Goal: Information Seeking & Learning: Learn about a topic

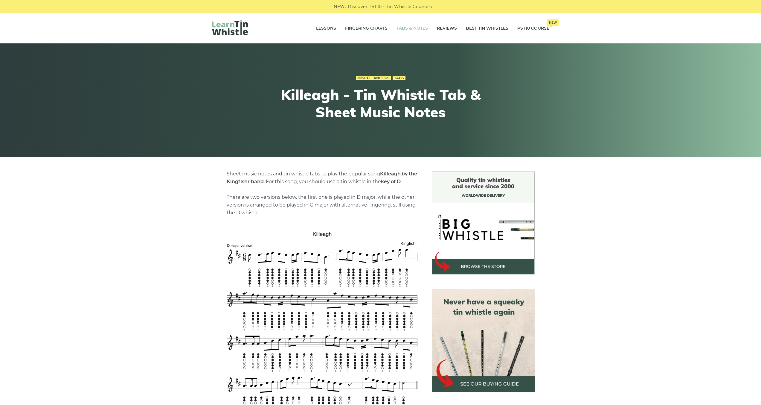
click at [377, 29] on link "Tabs & Notes" at bounding box center [412, 28] width 31 height 15
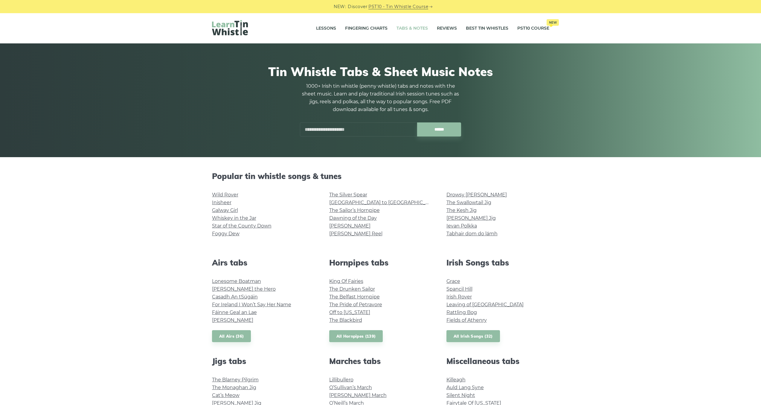
scroll to position [179, 0]
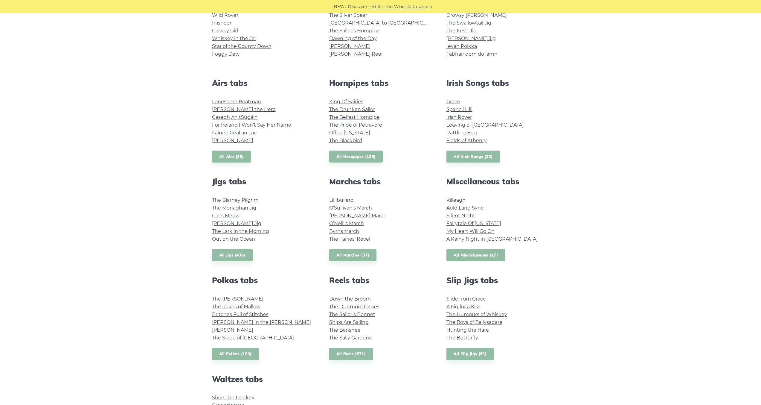
click at [488, 255] on link "All Miscellaneous (17)" at bounding box center [476, 255] width 59 height 12
click at [479, 256] on link "All Miscellaneous (17)" at bounding box center [476, 255] width 59 height 12
click at [463, 197] on link "Killeagh" at bounding box center [456, 200] width 19 height 6
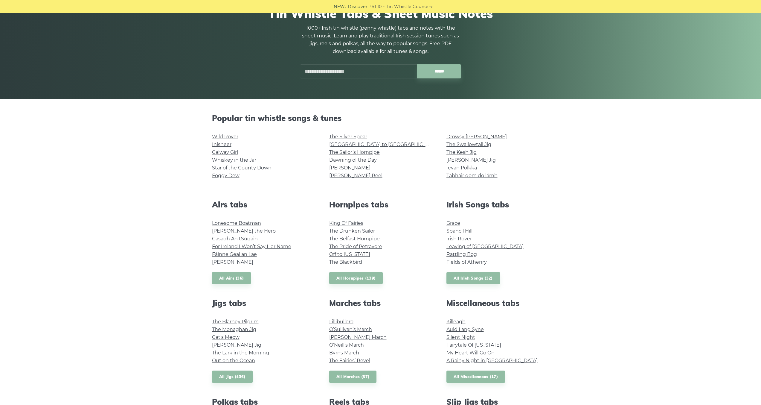
scroll to position [30, 0]
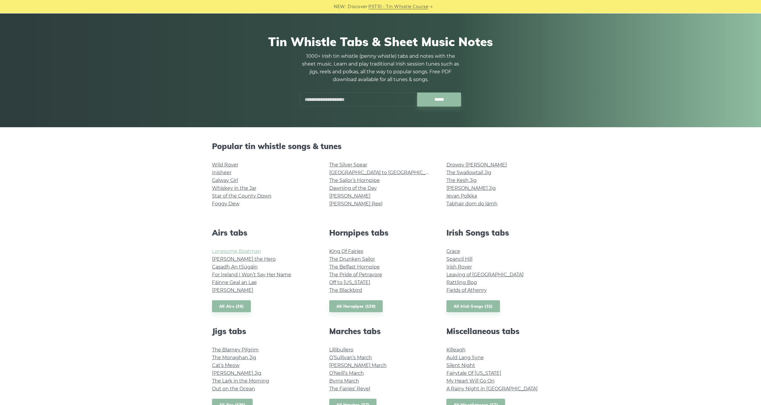
click at [252, 252] on link "Lonesome Boatman" at bounding box center [236, 251] width 49 height 6
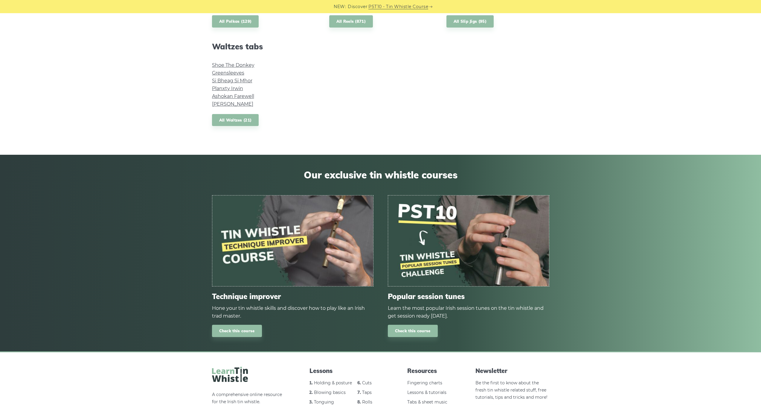
scroll to position [596, 0]
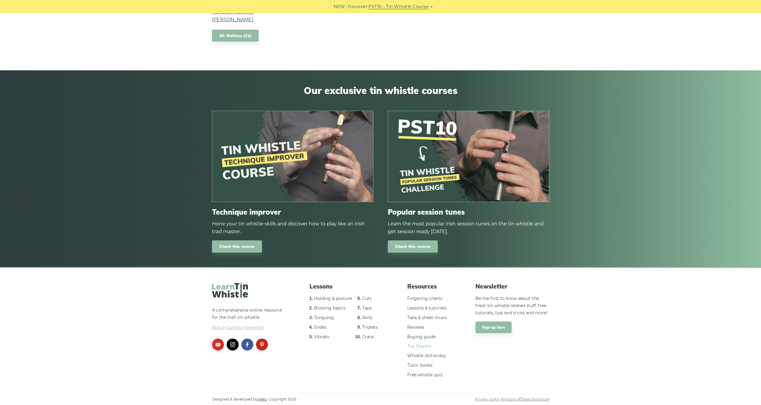
click at [424, 345] on link "Top Players" at bounding box center [419, 345] width 24 height 5
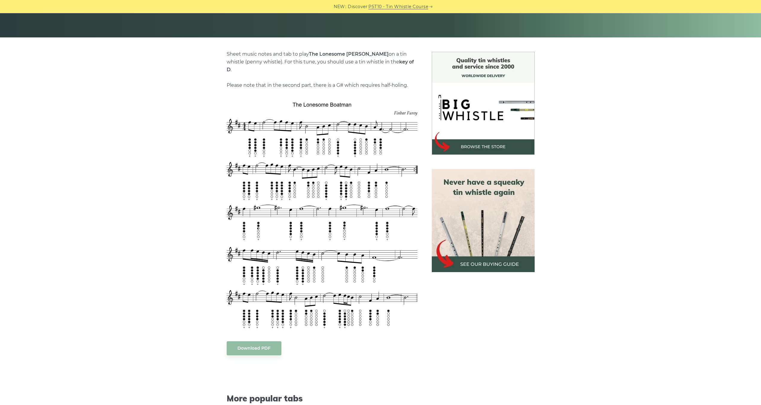
scroll to position [90, 0]
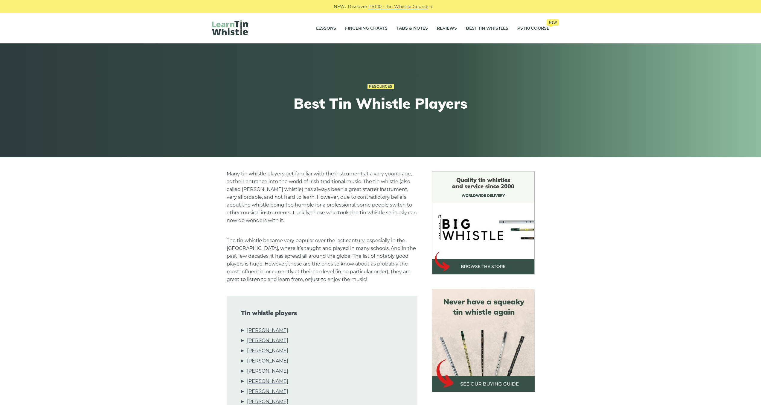
click at [235, 26] on img at bounding box center [230, 27] width 36 height 15
